Goal: Information Seeking & Learning: Learn about a topic

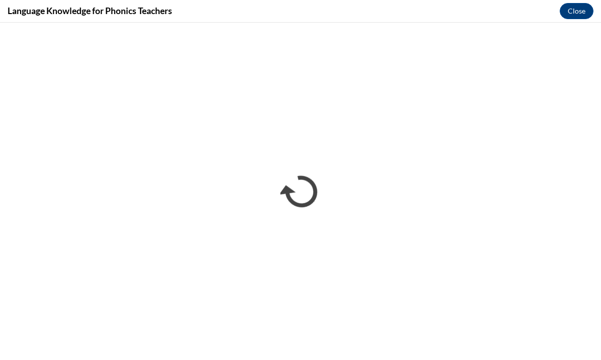
scroll to position [771, 0]
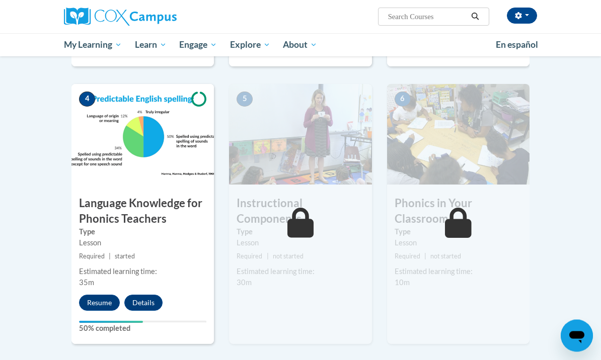
scroll to position [467, 0]
click at [94, 305] on button "Resume" at bounding box center [99, 303] width 41 height 16
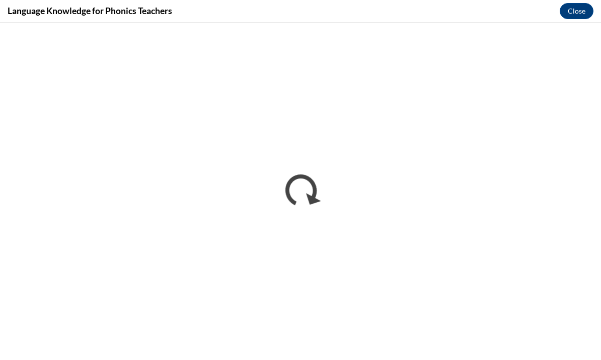
scroll to position [466, 0]
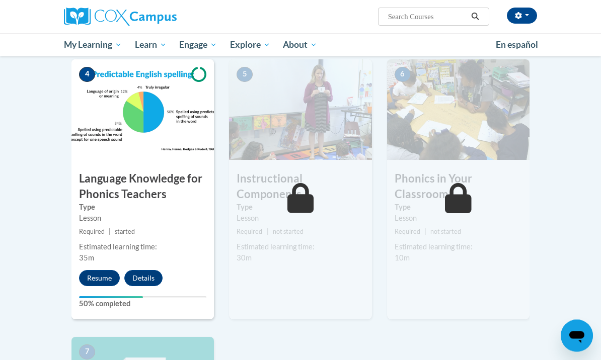
scroll to position [492, 0]
click at [98, 277] on button "Resume" at bounding box center [99, 278] width 41 height 16
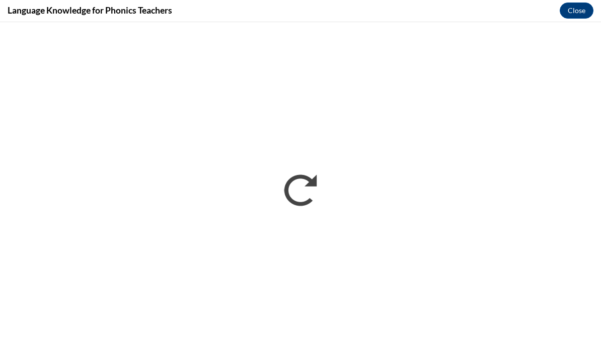
scroll to position [952, 0]
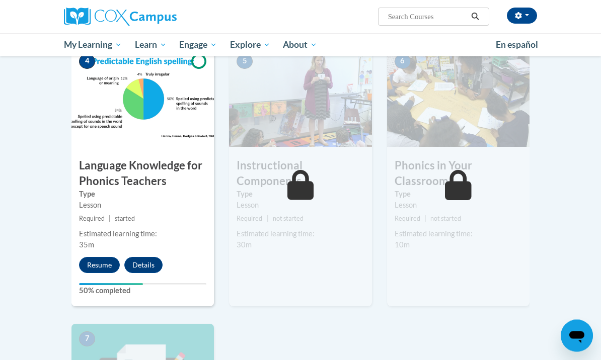
scroll to position [502, 0]
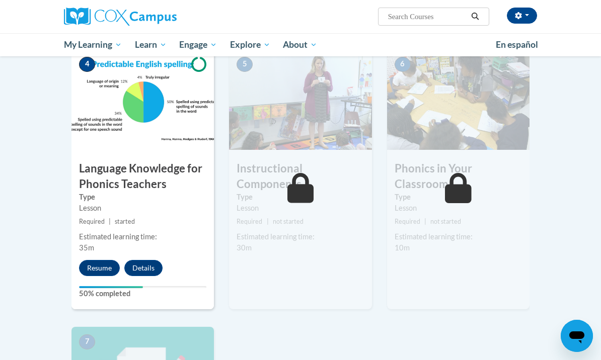
click at [122, 263] on div "Resume Details Feedback" at bounding box center [123, 268] width 104 height 16
click at [109, 268] on button "Resume" at bounding box center [99, 268] width 41 height 16
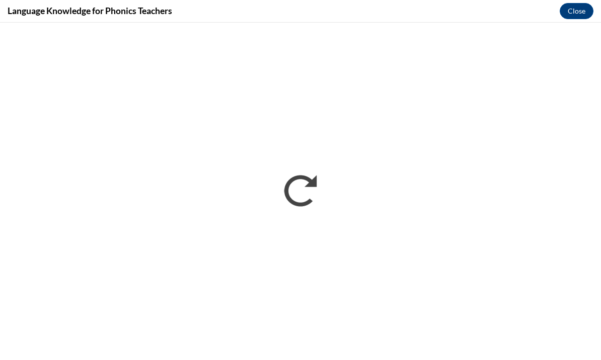
scroll to position [0, 0]
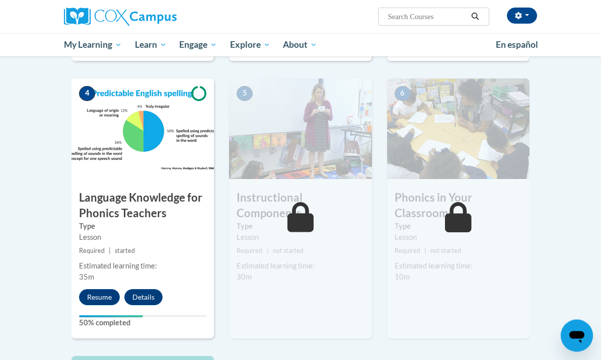
scroll to position [472, 0]
click at [154, 301] on button "Details" at bounding box center [143, 297] width 38 height 16
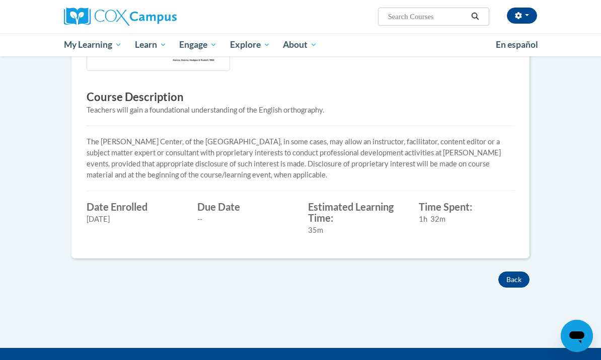
scroll to position [319, 0]
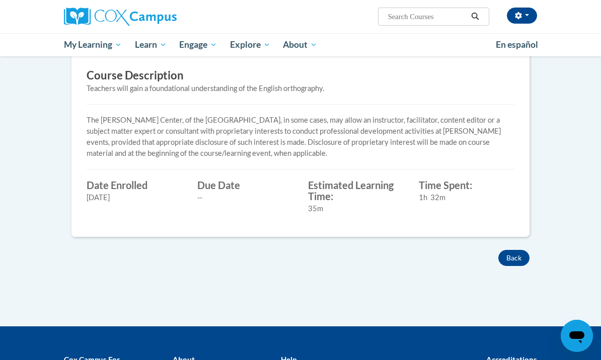
click at [517, 252] on button "Back" at bounding box center [513, 258] width 31 height 16
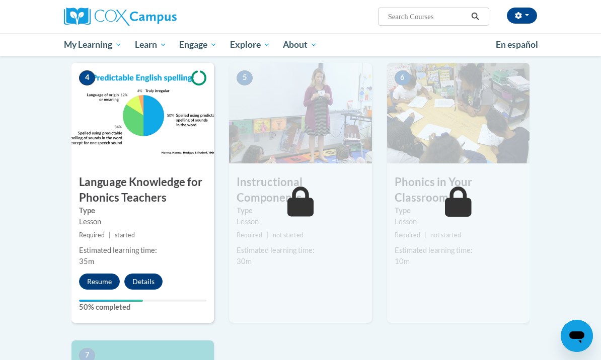
scroll to position [492, 0]
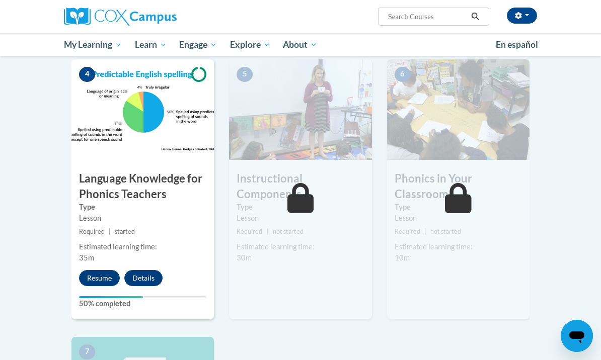
click at [92, 277] on button "Resume" at bounding box center [99, 278] width 41 height 16
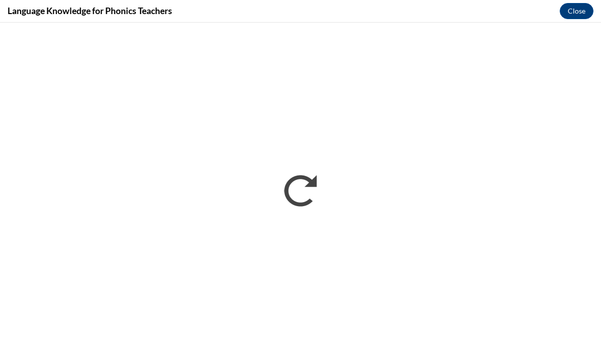
scroll to position [0, 0]
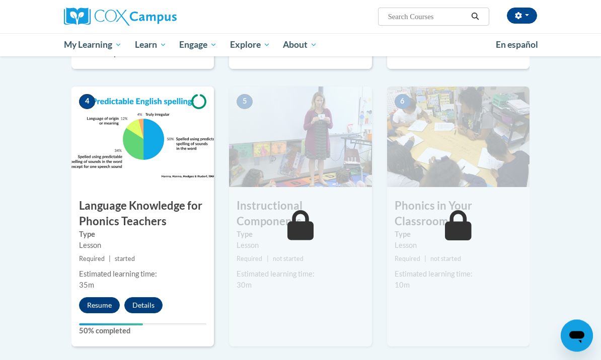
scroll to position [464, 0]
click at [92, 310] on button "Resume" at bounding box center [99, 305] width 41 height 16
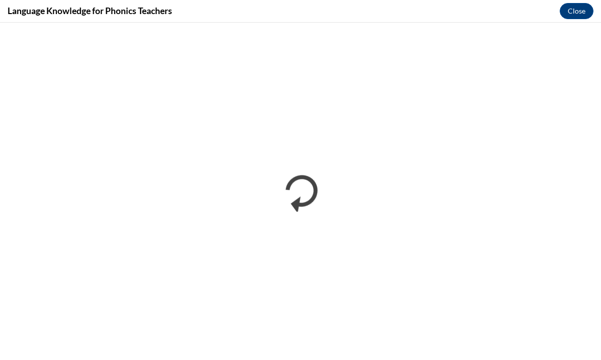
scroll to position [0, 0]
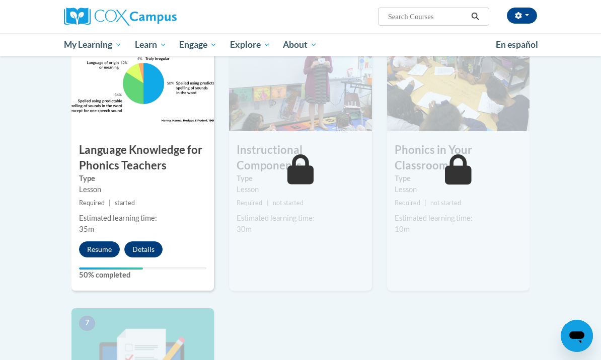
scroll to position [516, 0]
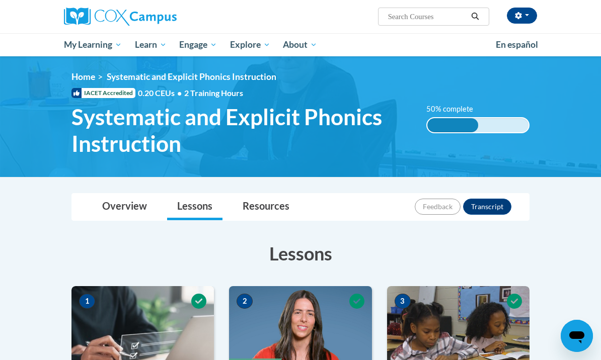
click at [0, 0] on link "My Course Progress" at bounding box center [0, 0] width 0 height 0
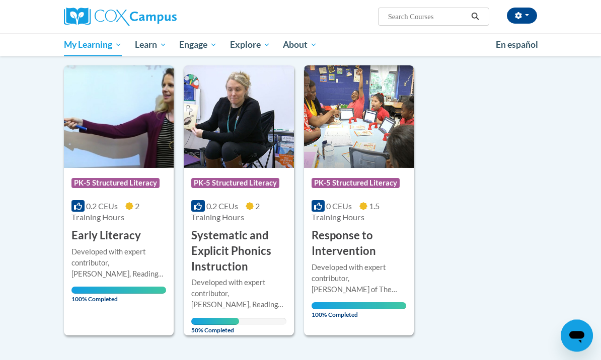
scroll to position [118, 0]
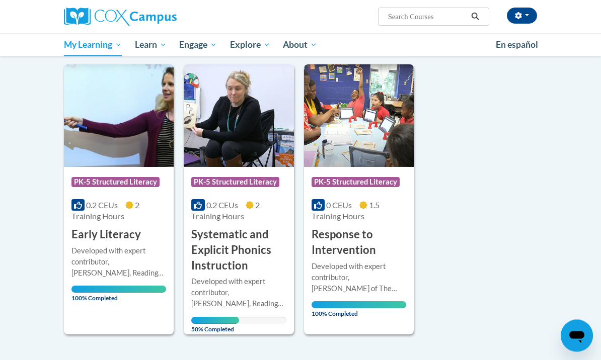
click at [249, 281] on div "Developed with expert contributor, Dr. Deborah Glaser, Reading Teacherʹs Top Te…" at bounding box center [238, 293] width 95 height 33
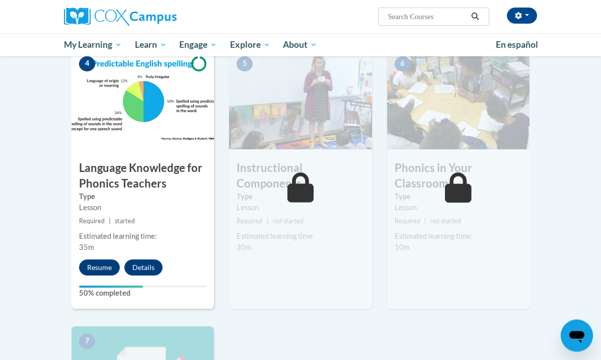
click at [90, 271] on button "Resume" at bounding box center [99, 268] width 41 height 16
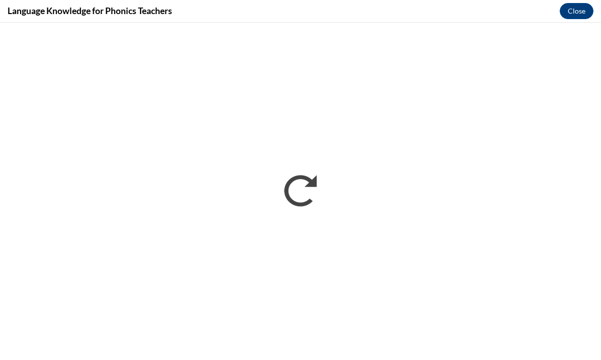
scroll to position [537, 0]
click at [29, 1] on div "Language Knowledge for Phonics Teachers Close" at bounding box center [300, 11] width 601 height 23
